Goal: Task Accomplishment & Management: Complete application form

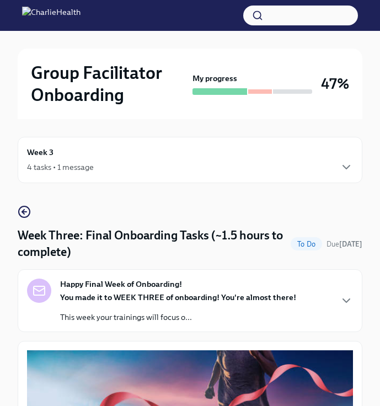
click at [259, 92] on div at bounding box center [260, 91] width 24 height 4
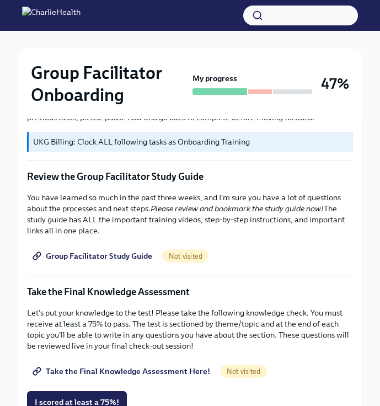
scroll to position [481, 0]
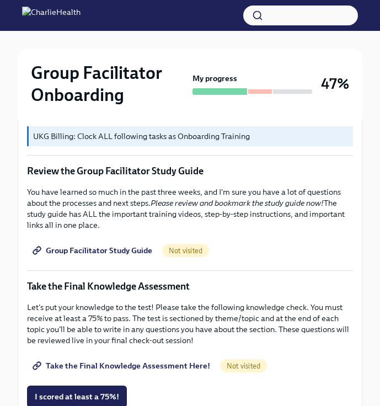
click at [110, 250] on span "Group Facilitator Study Guide" at bounding box center [93, 250] width 117 height 11
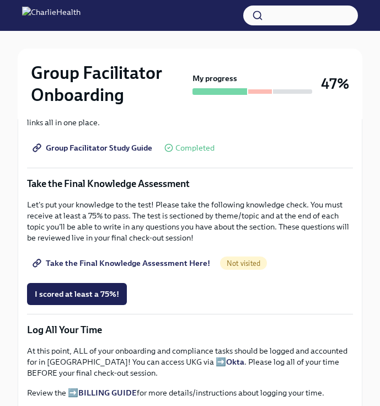
scroll to position [585, 0]
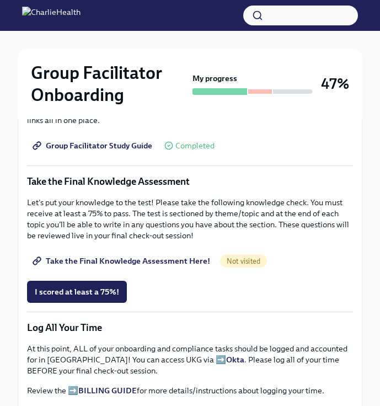
click at [111, 259] on span "Take the Final Knowledge Assessment Here!" at bounding box center [122, 260] width 175 height 11
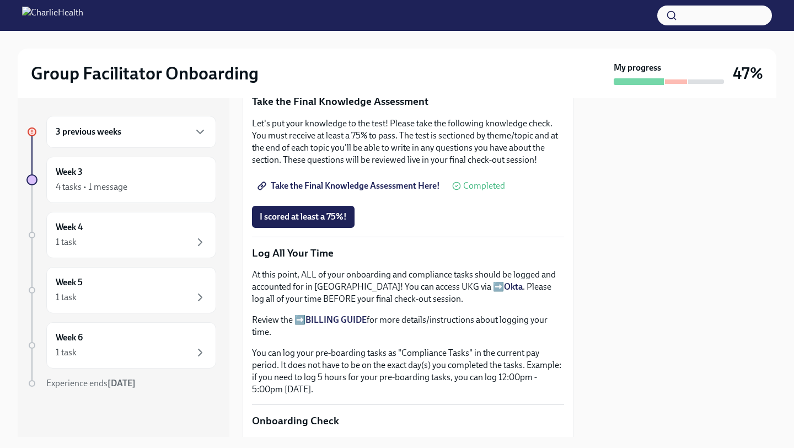
scroll to position [607, 0]
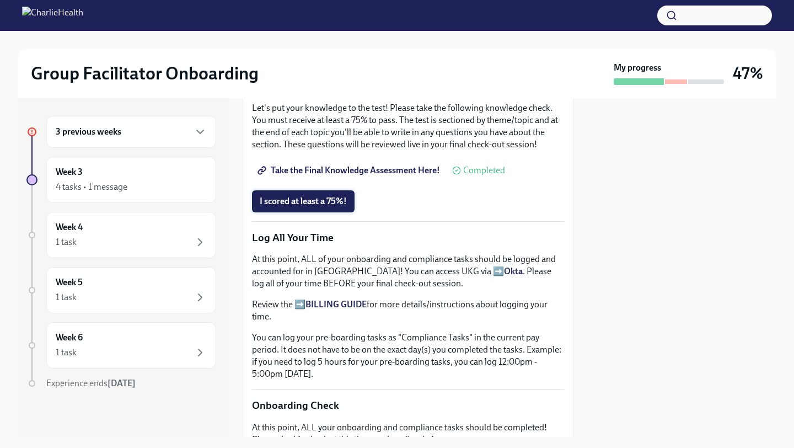
click at [307, 207] on button "I scored at least a 75%!" at bounding box center [303, 201] width 103 height 22
click at [379, 274] on strong "Okta" at bounding box center [513, 271] width 19 height 10
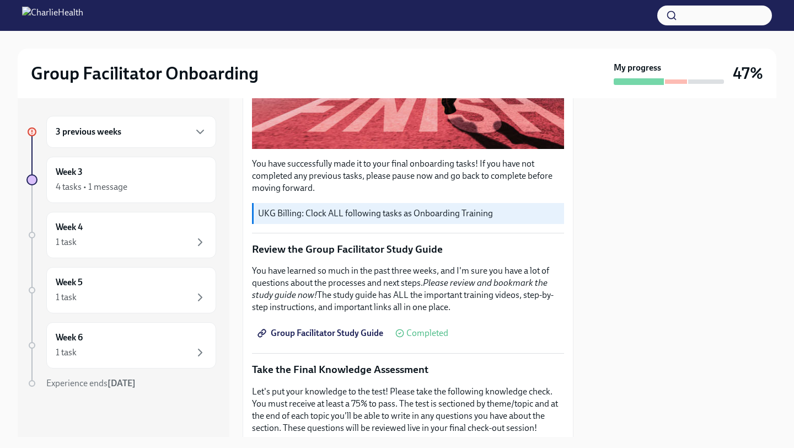
scroll to position [0, 0]
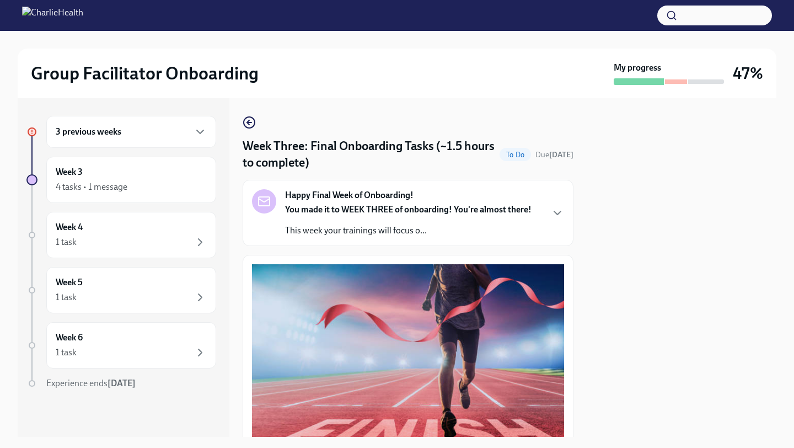
click at [155, 135] on div "3 previous weeks" at bounding box center [131, 131] width 151 height 13
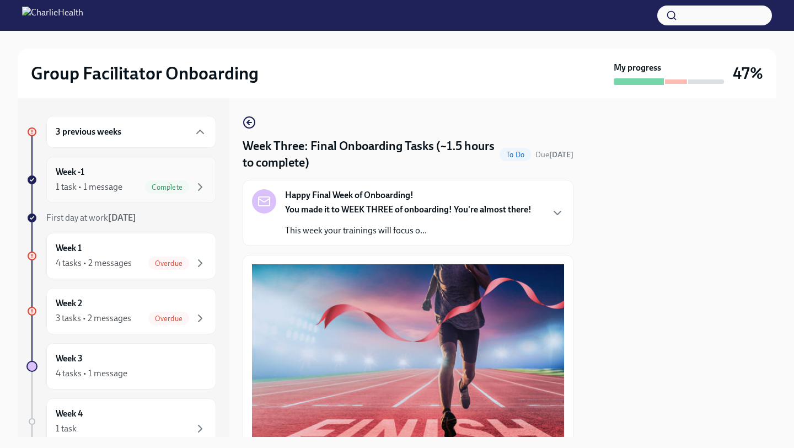
click at [133, 188] on div "1 task • 1 message Complete" at bounding box center [131, 186] width 151 height 13
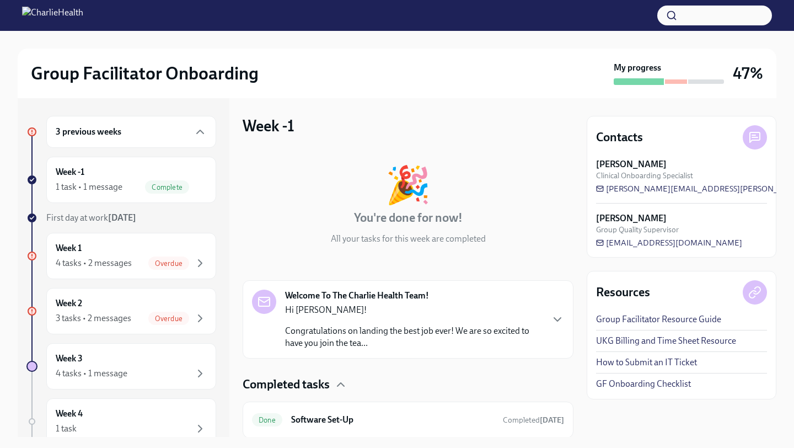
scroll to position [36, 0]
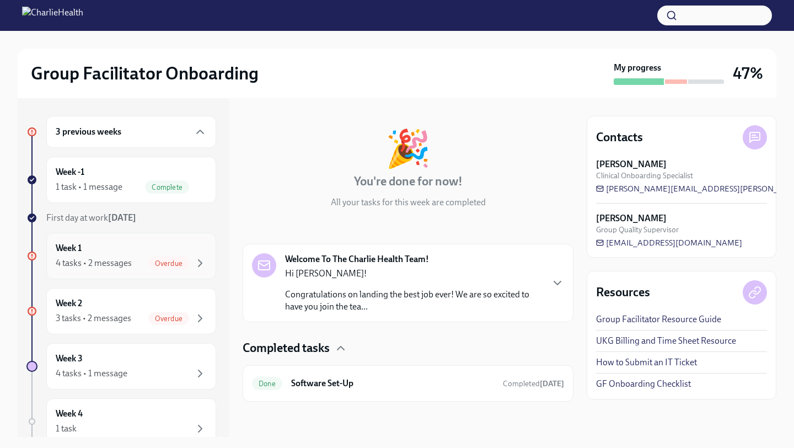
click at [80, 245] on h6 "Week 1" at bounding box center [69, 248] width 26 height 12
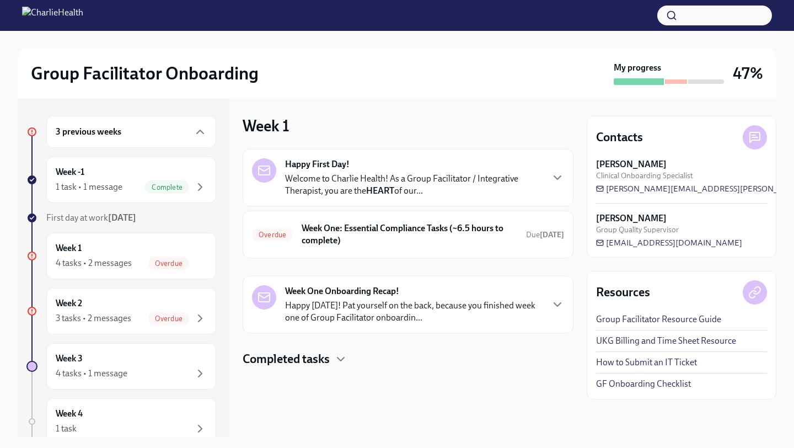
click at [346, 175] on p "Welcome to Charlie Health! As a Group Facilitator / Integrative Therapist, you …" at bounding box center [413, 185] width 257 height 24
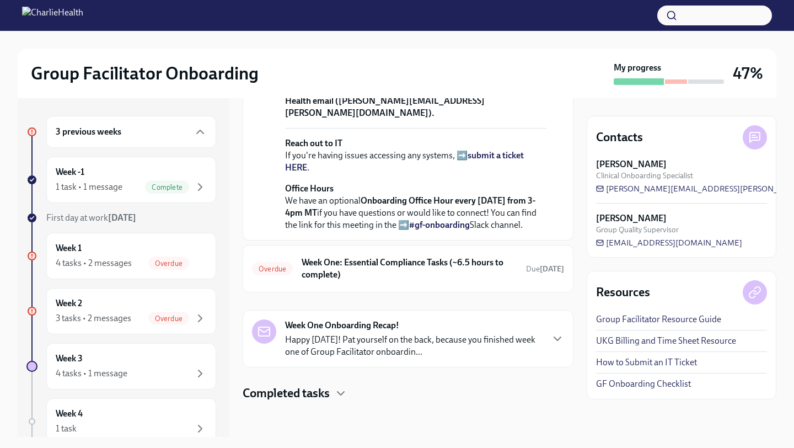
scroll to position [460, 0]
click at [373, 275] on h6 "Week One: Essential Compliance Tasks (~6.5 hours to complete)" at bounding box center [410, 268] width 216 height 24
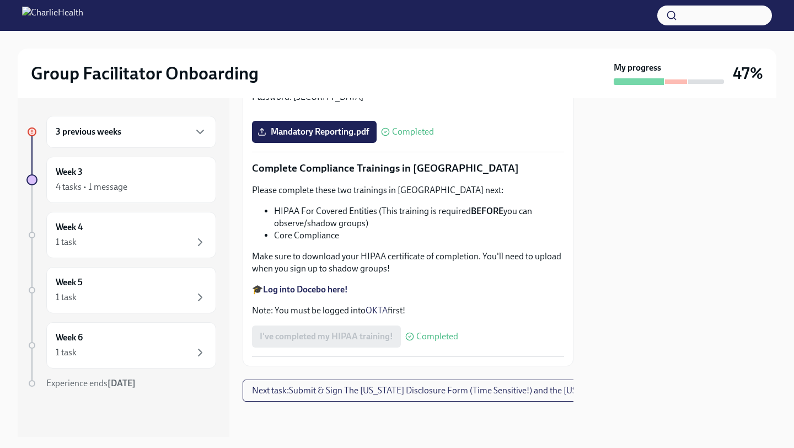
scroll to position [2616, 0]
click at [371, 396] on button "Next task : Submit & Sign The [US_STATE] Disclosure Form (Time Sensitive!) and …" at bounding box center [466, 390] width 447 height 22
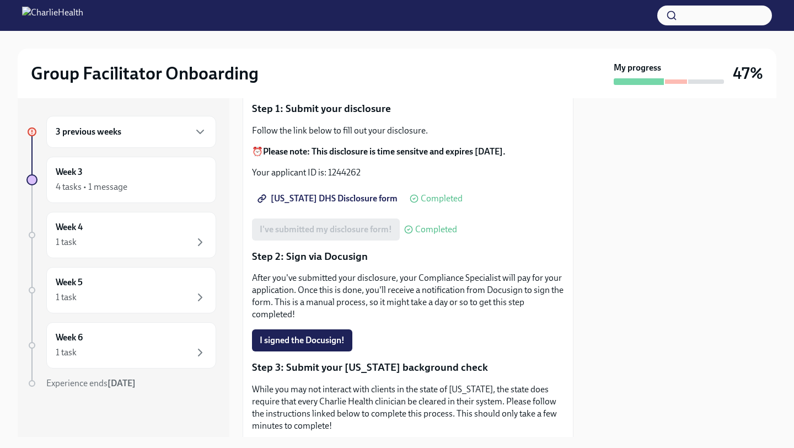
scroll to position [121, 0]
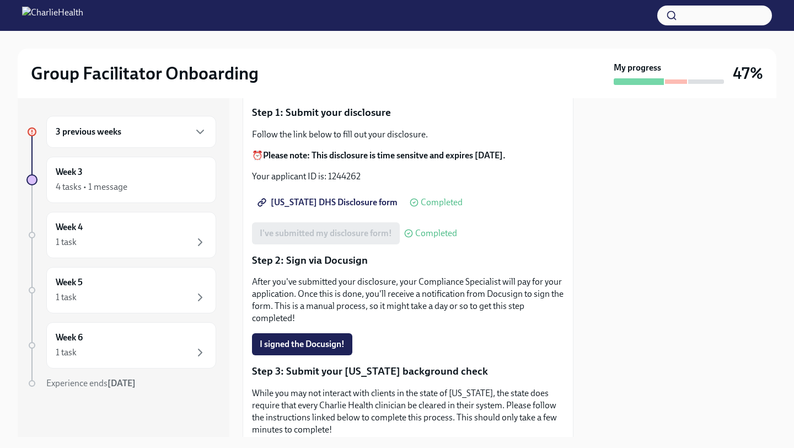
click at [348, 197] on span "[US_STATE] DHS Disclosure form" at bounding box center [329, 202] width 138 height 11
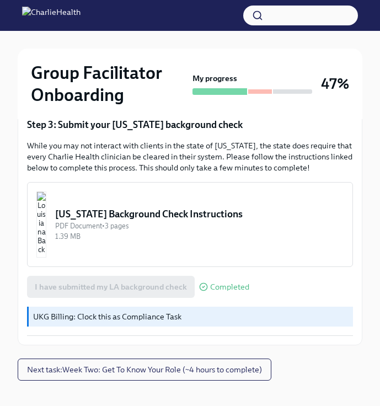
scroll to position [442, 0]
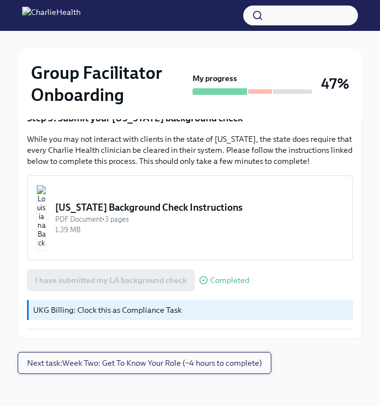
click at [119, 357] on span "Next task : Week Two: Get To Know Your Role (~4 hours to complete)" at bounding box center [144, 362] width 235 height 11
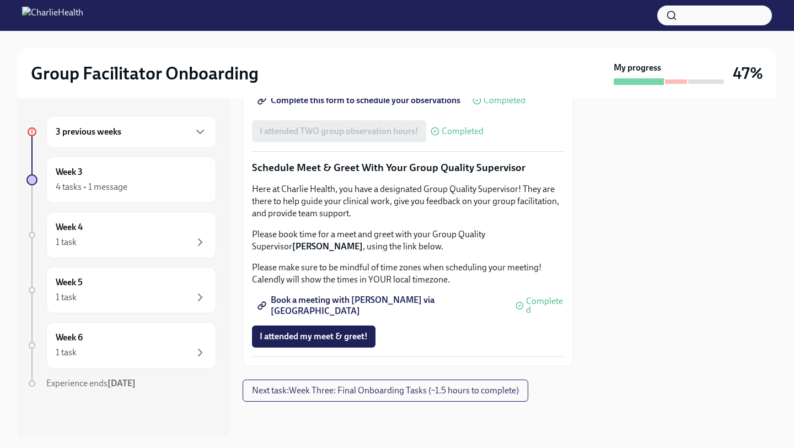
scroll to position [1075, 0]
click at [337, 387] on span "Next task : Week Three: Final Onboarding Tasks (~1.5 hours to complete)" at bounding box center [385, 390] width 267 height 11
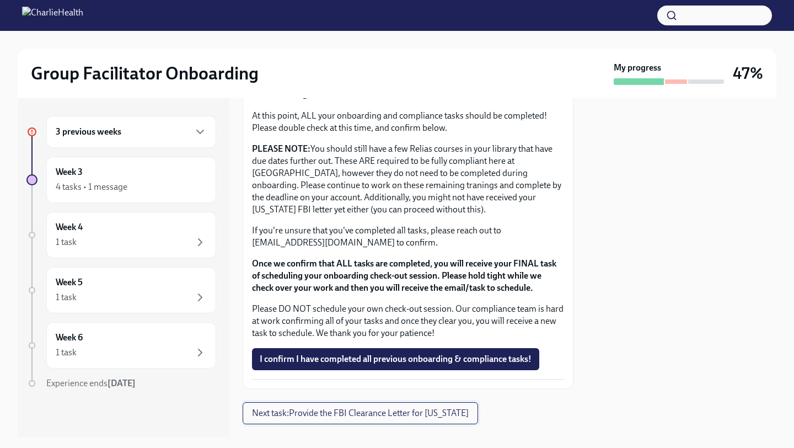
scroll to position [941, 0]
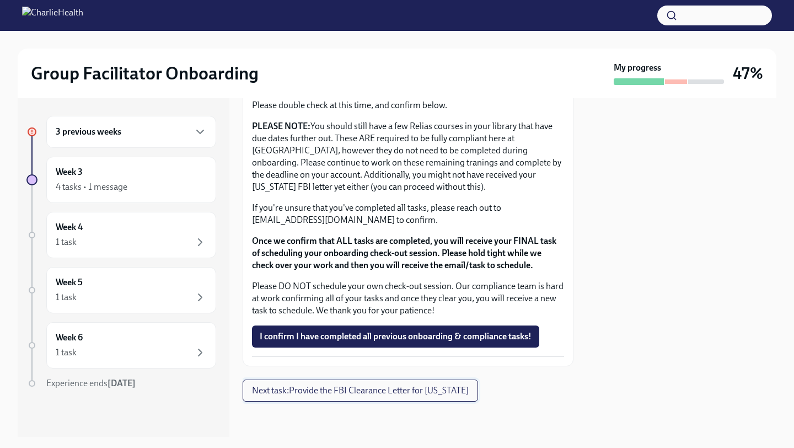
click at [337, 395] on span "Next task : Provide the FBI Clearance Letter for [US_STATE]" at bounding box center [360, 390] width 217 height 11
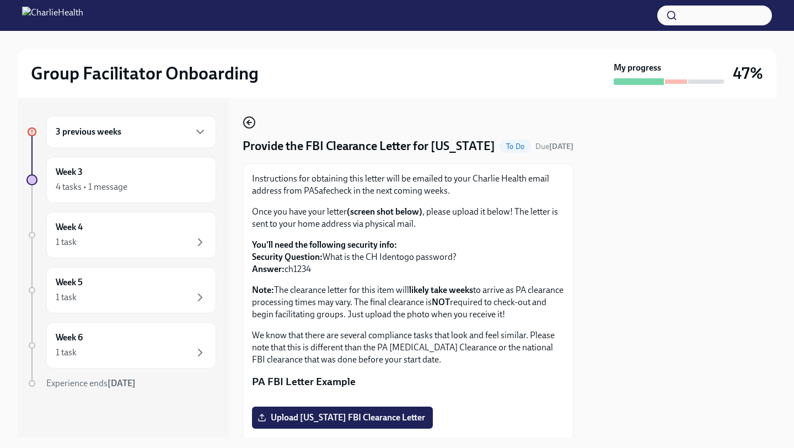
click at [248, 123] on icon "button" at bounding box center [248, 122] width 2 height 4
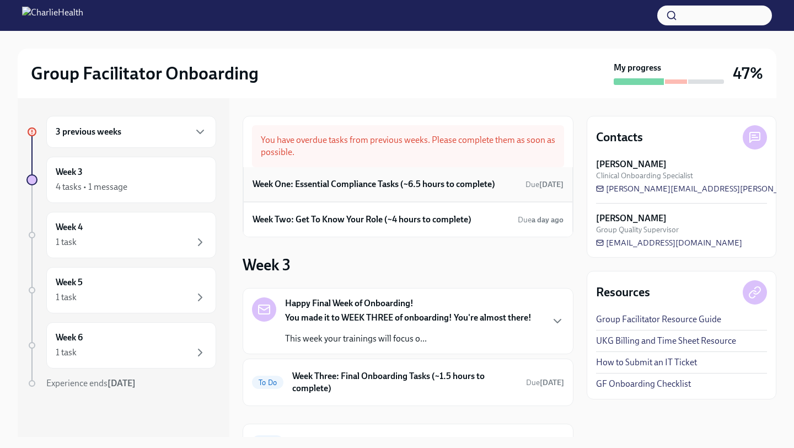
click at [308, 180] on h6 "Week One: Essential Compliance Tasks (~6.5 hours to complete)" at bounding box center [373, 184] width 243 height 12
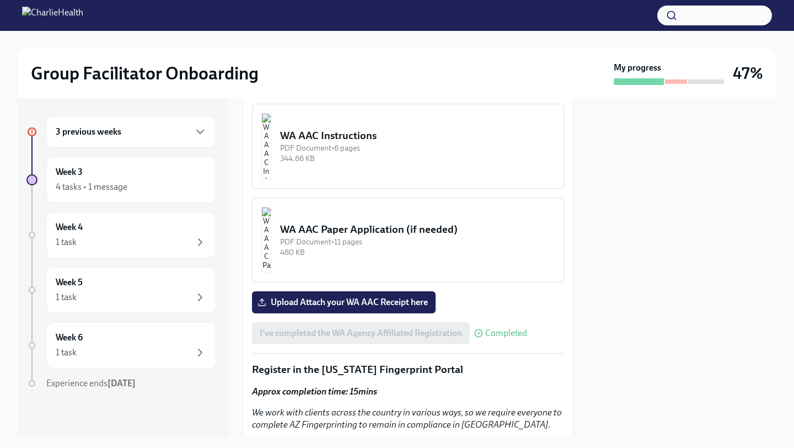
scroll to position [1025, 0]
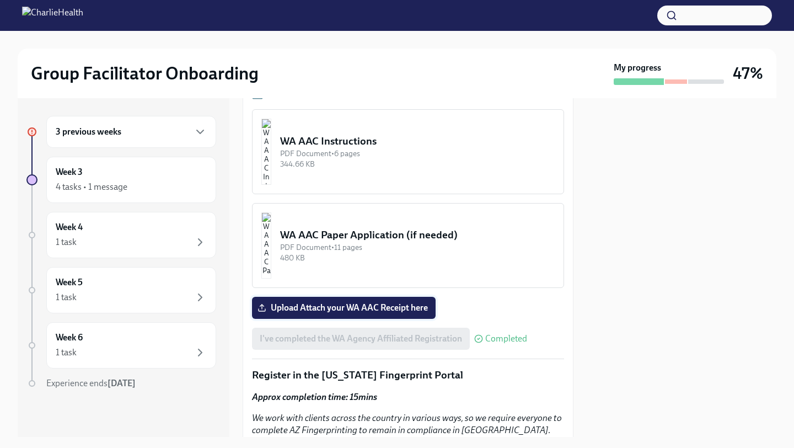
click at [331, 305] on span "Upload Attach your WA AAC Receipt here" at bounding box center [344, 307] width 168 height 11
click at [0, 0] on input "Upload Attach your WA AAC Receipt here" at bounding box center [0, 0] width 0 height 0
click at [333, 312] on span "Upload Attach your WA AAC Receipt here" at bounding box center [344, 307] width 168 height 11
click at [0, 0] on input "Upload Attach your WA AAC Receipt here" at bounding box center [0, 0] width 0 height 0
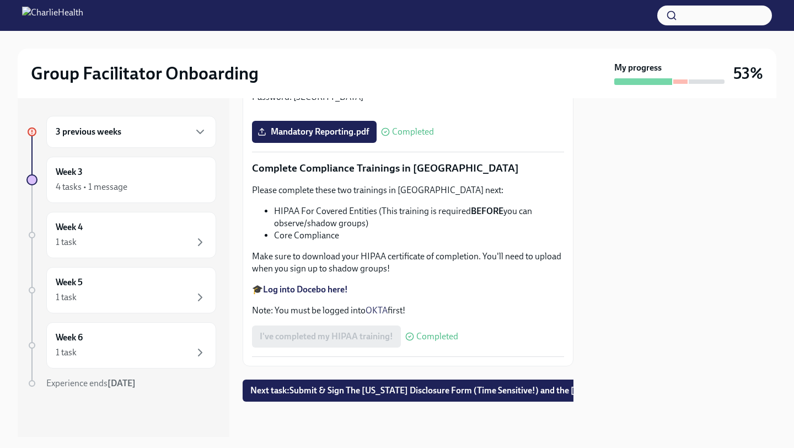
scroll to position [2616, 0]
click at [350, 391] on span "Next task : Submit & Sign The [US_STATE] Disclosure Form (Time Sensitive!) and …" at bounding box center [469, 390] width 439 height 11
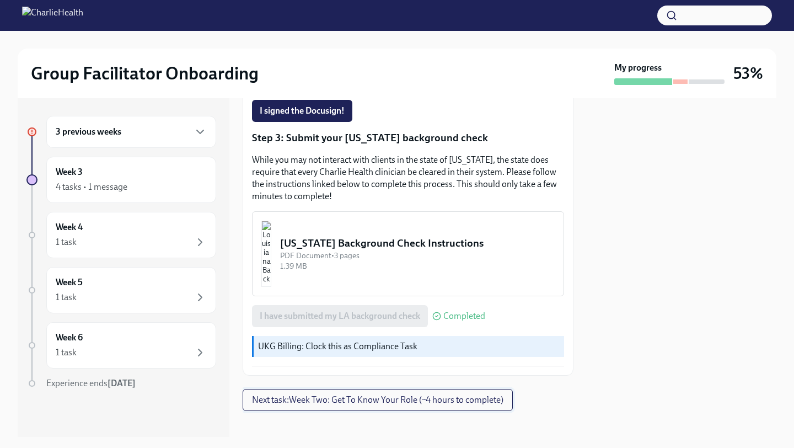
scroll to position [356, 0]
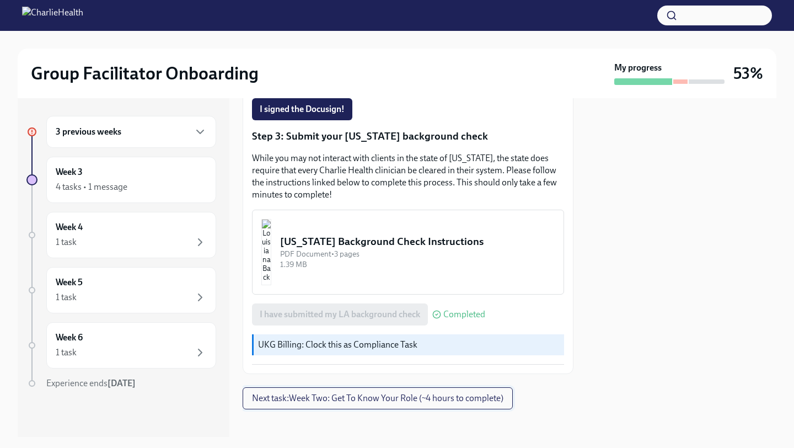
click at [348, 398] on button "Next task : Week Two: Get To Know Your Role (~4 hours to complete)" at bounding box center [378, 398] width 270 height 22
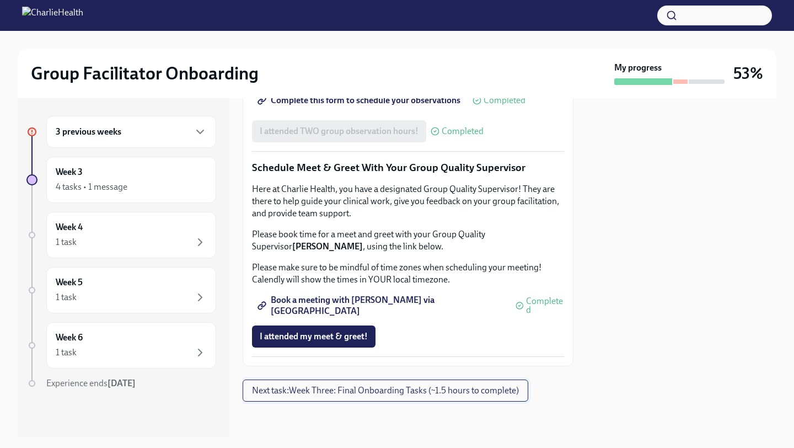
scroll to position [1075, 0]
click at [344, 339] on span "I attended my meet & greet!" at bounding box center [314, 336] width 108 height 11
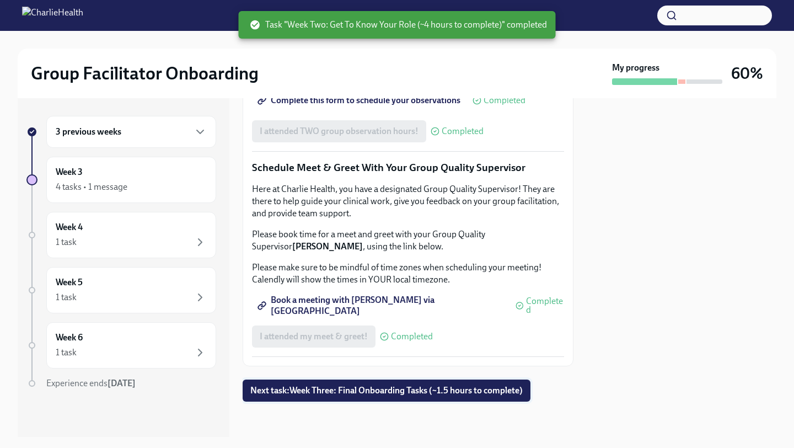
click at [348, 389] on span "Next task : Week Three: Final Onboarding Tasks (~1.5 hours to complete)" at bounding box center [386, 390] width 272 height 11
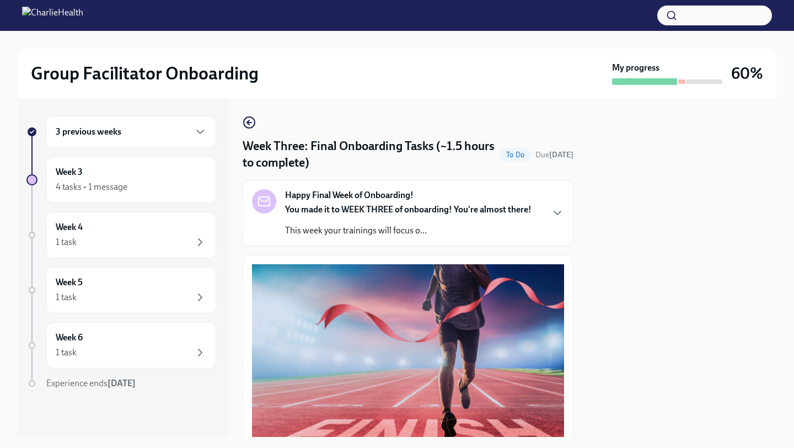
click at [87, 144] on div "3 previous weeks" at bounding box center [131, 132] width 170 height 32
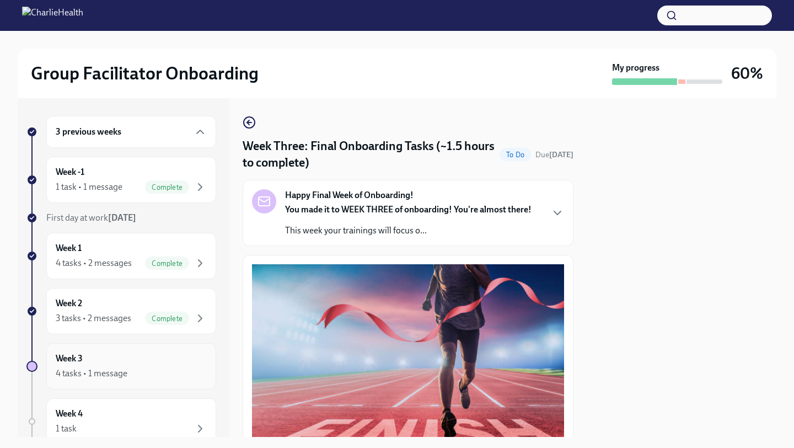
click at [113, 359] on div "Week 3 4 tasks • 1 message" at bounding box center [131, 366] width 151 height 28
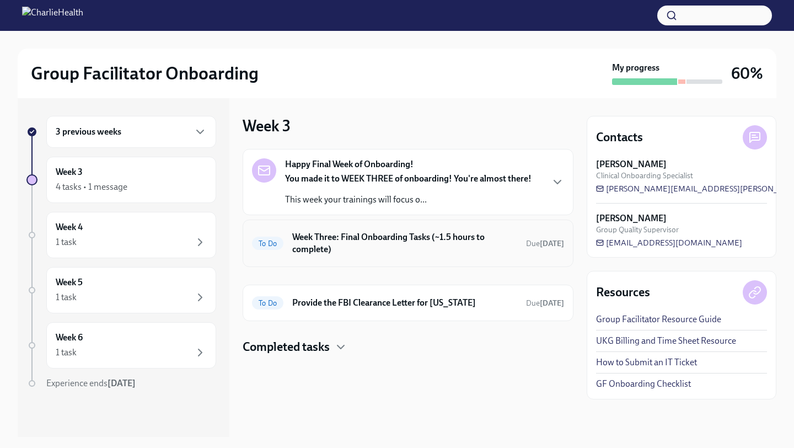
click at [349, 241] on h6 "Week Three: Final Onboarding Tasks (~1.5 hours to complete)" at bounding box center [404, 243] width 225 height 24
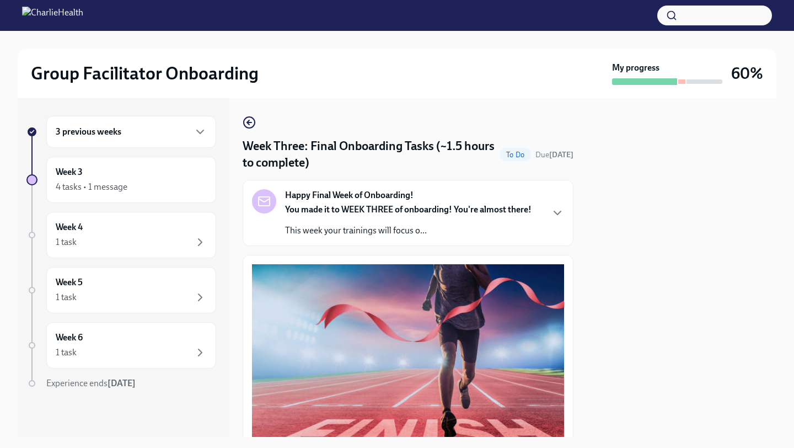
click at [379, 83] on div at bounding box center [681, 81] width 7 height 4
